Goal: Information Seeking & Learning: Check status

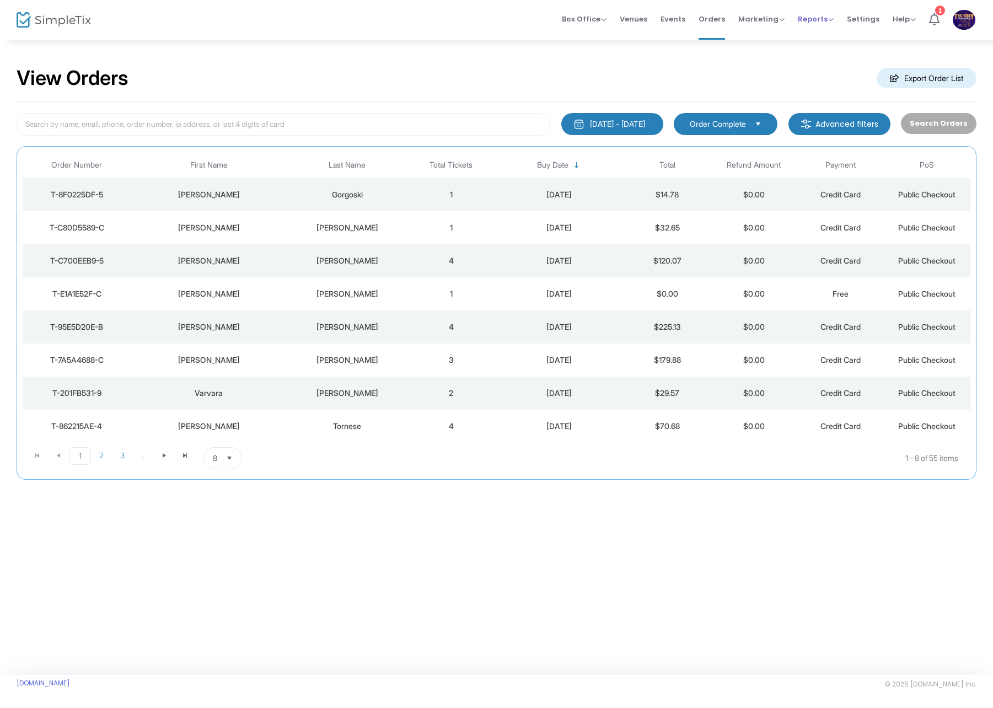
click at [807, 23] on span "Reports" at bounding box center [816, 19] width 36 height 10
click at [815, 54] on li "Sales Reports" at bounding box center [834, 58] width 72 height 21
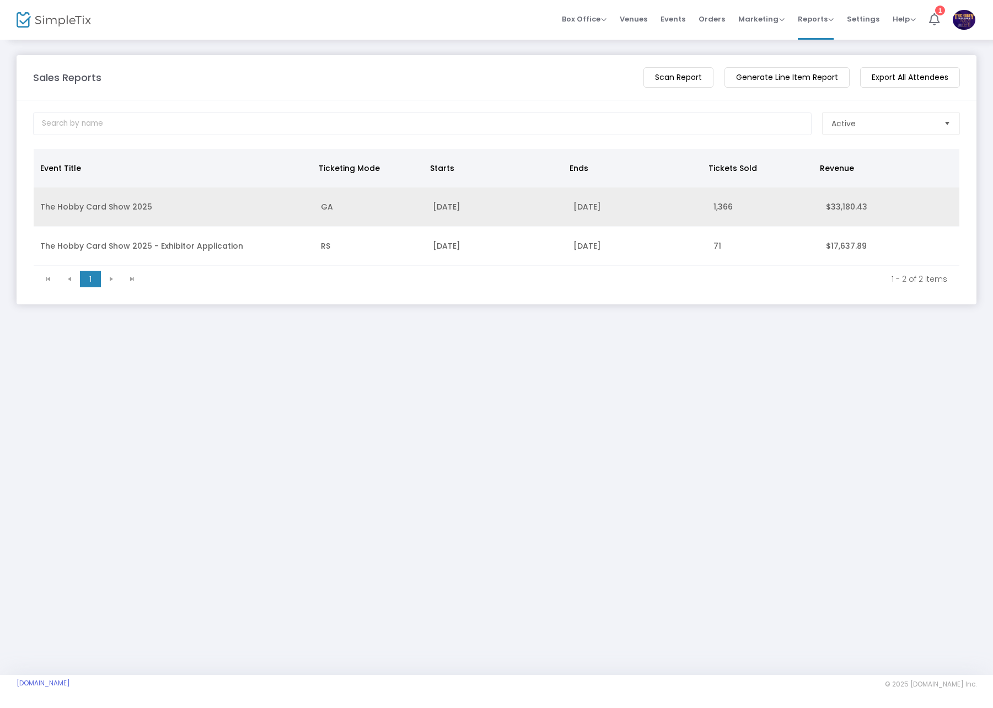
click at [191, 221] on td "The Hobby Card Show 2025" at bounding box center [174, 206] width 281 height 39
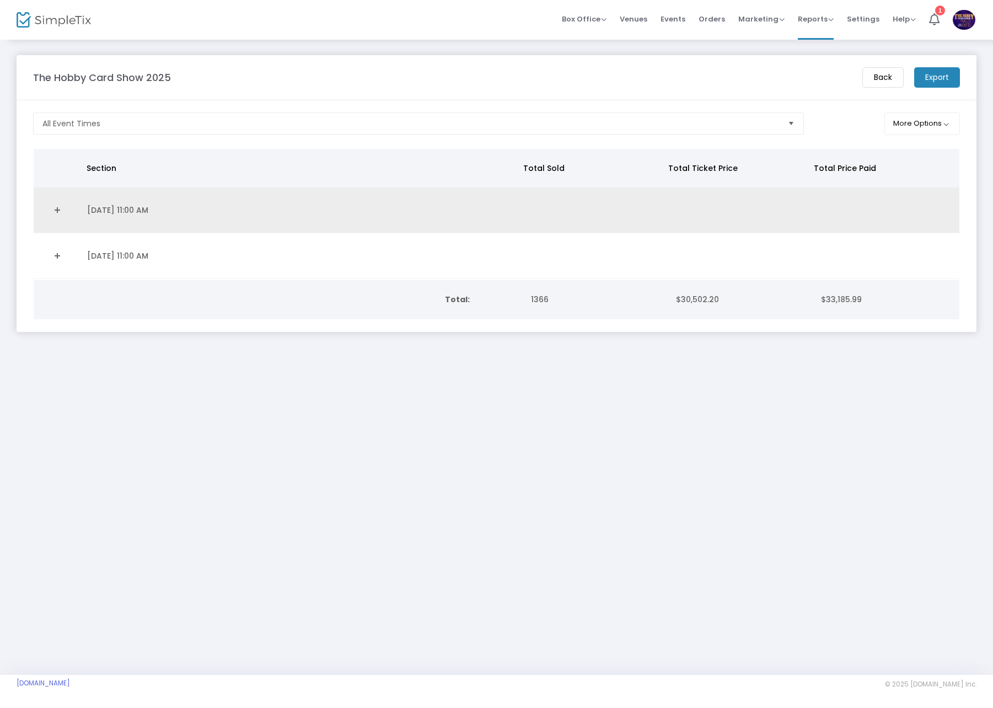
click at [58, 208] on link "Expand Details" at bounding box center [57, 210] width 34 height 18
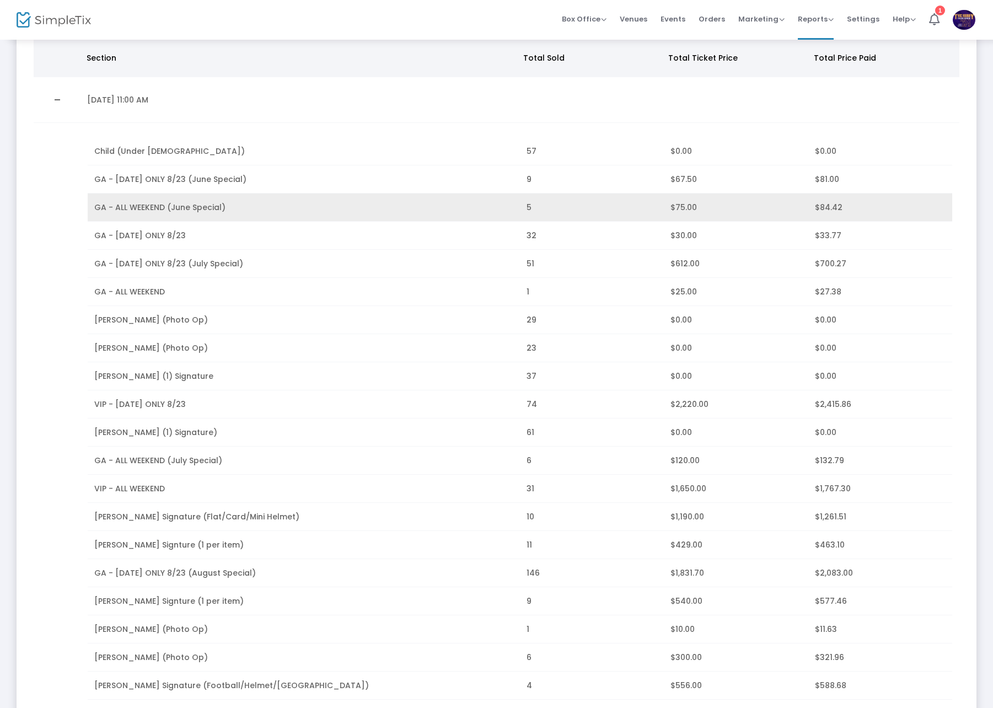
scroll to position [331, 0]
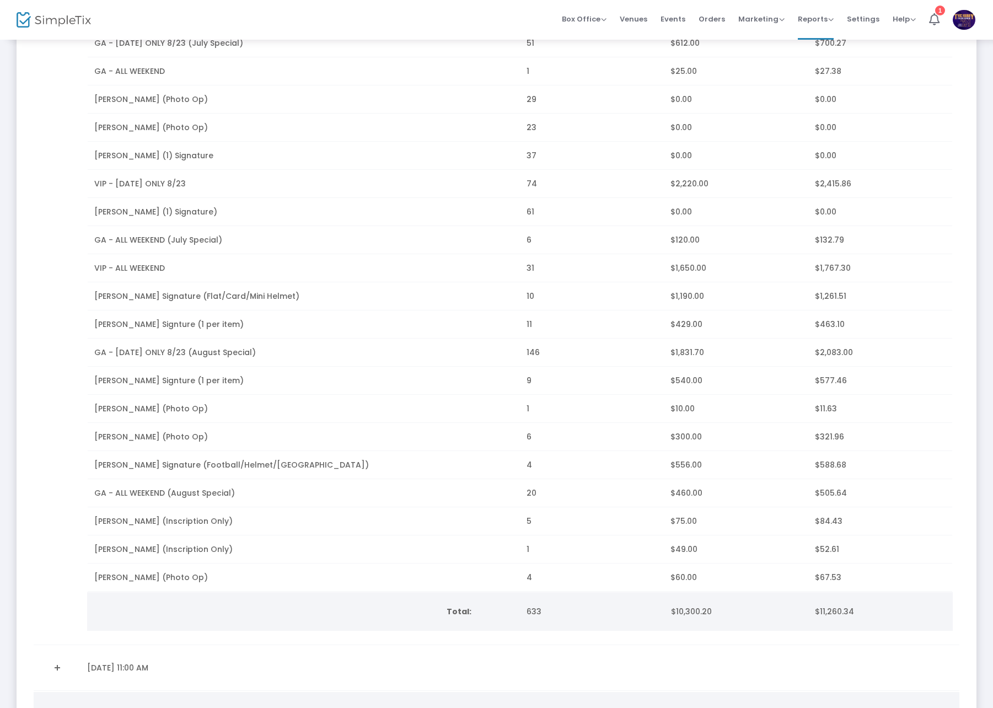
click at [185, 294] on span "[PERSON_NAME] Signature (Flat/Card/Mini Helmet)" at bounding box center [196, 295] width 205 height 11
click at [192, 294] on span "[PERSON_NAME] Signature (Flat/Card/Mini Helmet)" at bounding box center [196, 295] width 205 height 11
click at [675, 291] on span "$1,190.00" at bounding box center [687, 295] width 34 height 11
click at [217, 294] on span "[PERSON_NAME] Signature (Flat/Card/Mini Helmet)" at bounding box center [196, 295] width 205 height 11
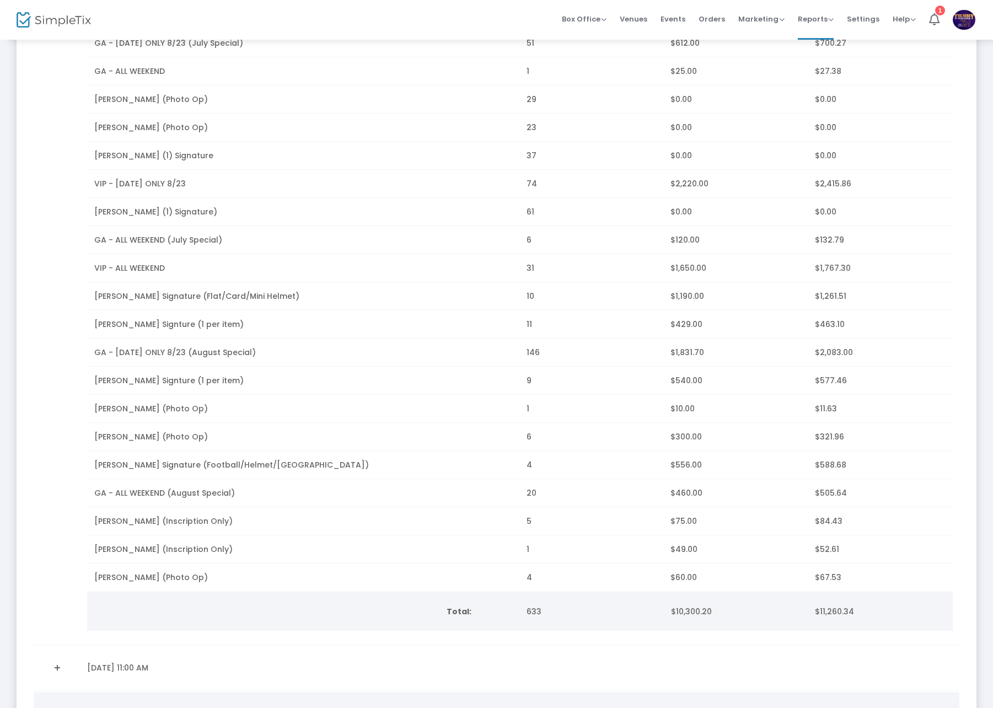
drag, startPoint x: 217, startPoint y: 294, endPoint x: 276, endPoint y: 294, distance: 58.4
click at [275, 294] on td "[PERSON_NAME] Signature (Flat/Card/Mini Helmet)" at bounding box center [304, 296] width 432 height 28
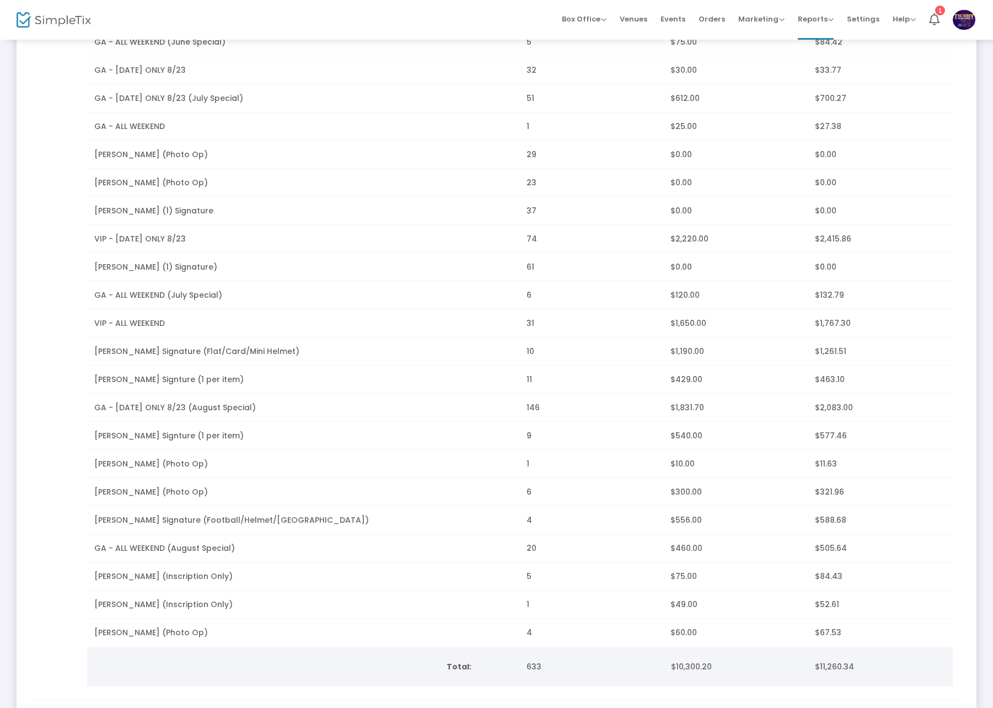
scroll to position [420, 0]
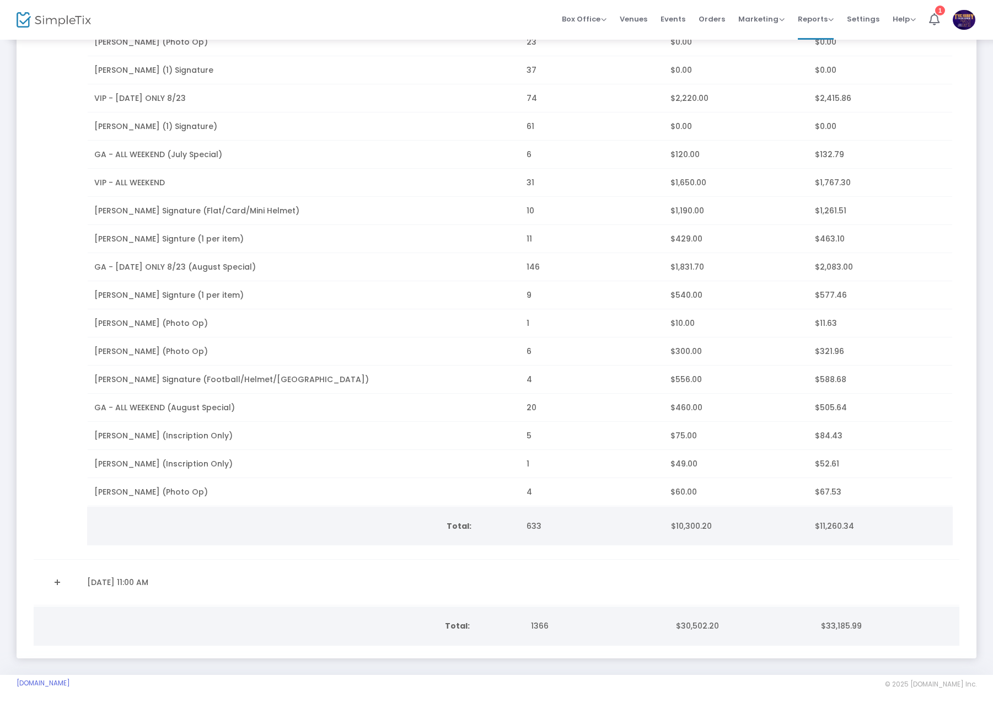
click at [58, 573] on link "Expand Details" at bounding box center [57, 582] width 34 height 18
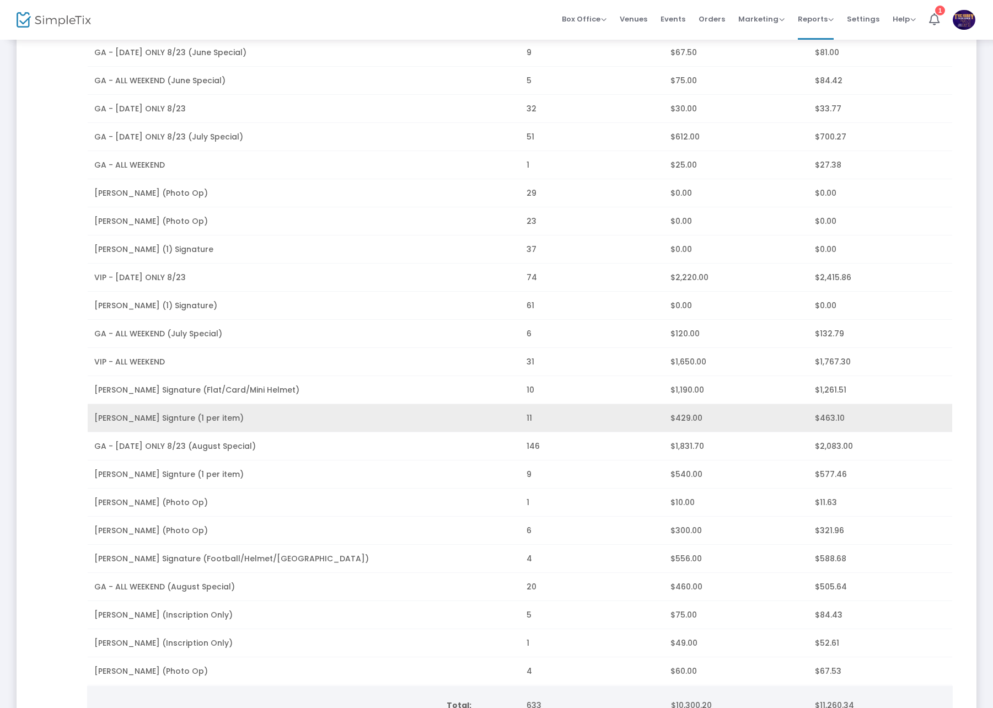
scroll to position [310, 0]
